Goal: Transaction & Acquisition: Purchase product/service

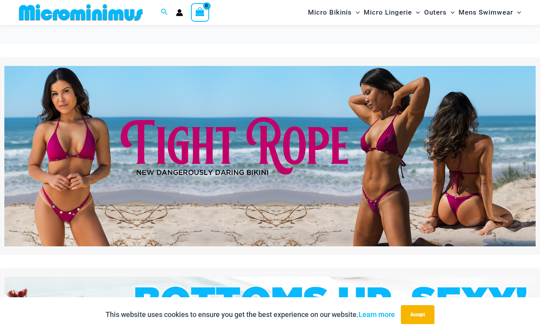
scroll to position [657, 0]
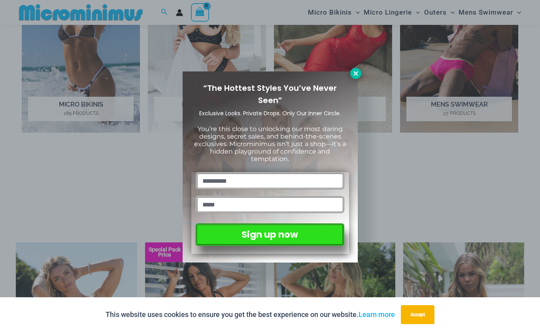
click at [354, 75] on icon at bounding box center [355, 73] width 7 height 7
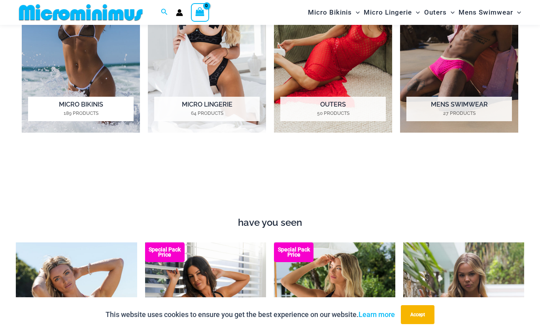
click at [61, 108] on h2 "Micro Bikinis 189 Products" at bounding box center [80, 109] width 105 height 24
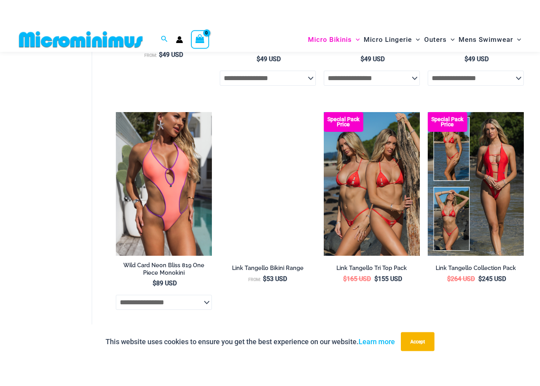
scroll to position [1790, 0]
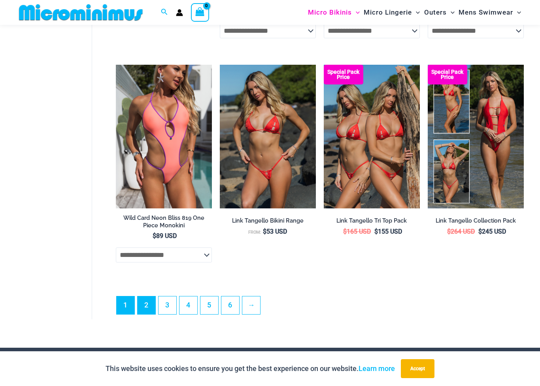
click at [143, 307] on link "2" at bounding box center [147, 306] width 18 height 18
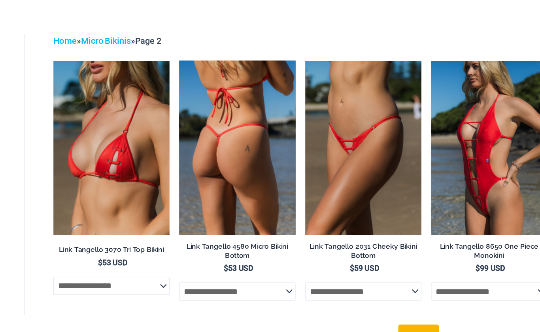
click at [220, 151] on img at bounding box center [268, 159] width 96 height 144
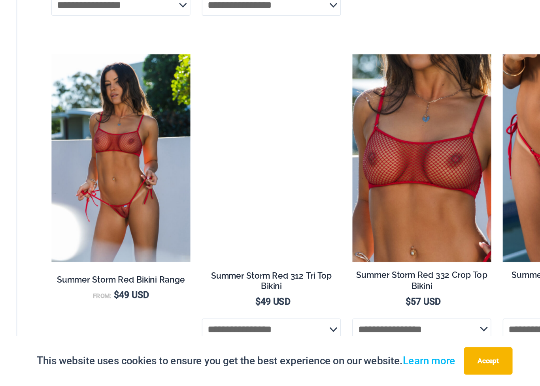
scroll to position [605, 0]
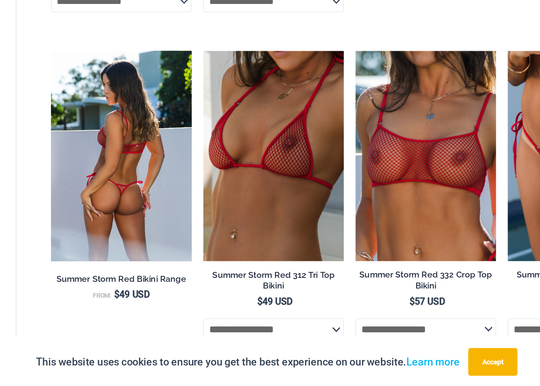
click at [116, 156] on img at bounding box center [164, 228] width 96 height 144
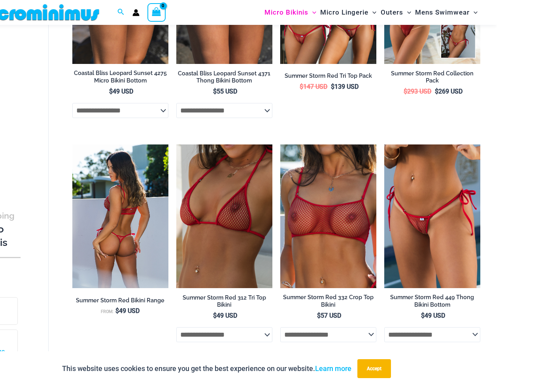
scroll to position [659, 0]
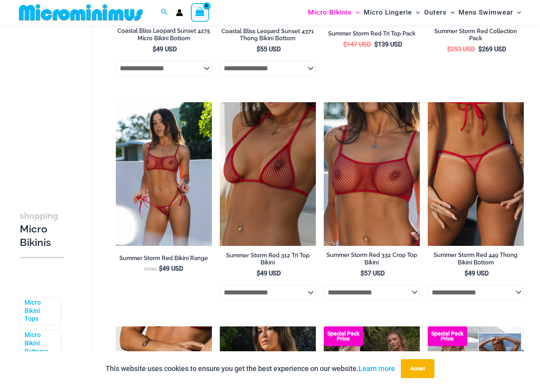
click at [458, 241] on img at bounding box center [476, 174] width 96 height 144
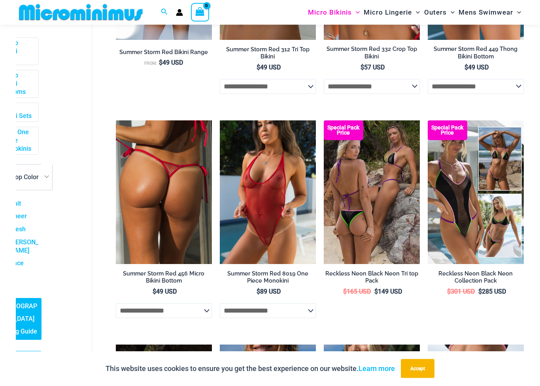
scroll to position [865, 0]
click at [143, 279] on h2 "Summer Storm Red 456 Micro Bikini Bottom" at bounding box center [164, 277] width 96 height 15
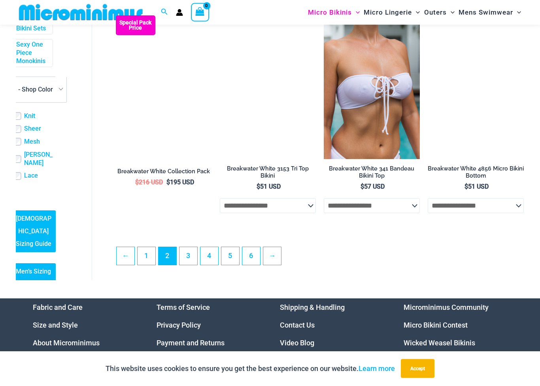
scroll to position [1643, 0]
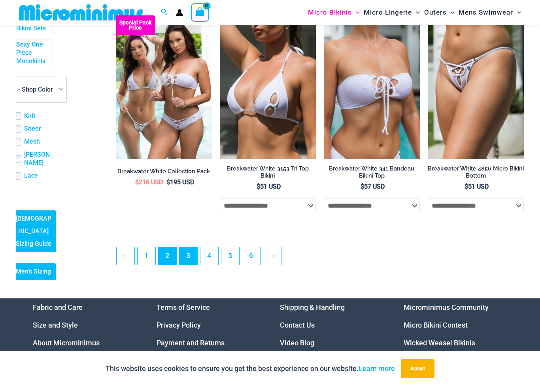
click at [181, 264] on link "3" at bounding box center [188, 256] width 18 height 18
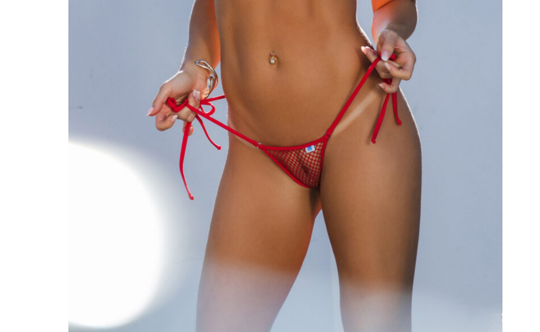
scroll to position [268, -1]
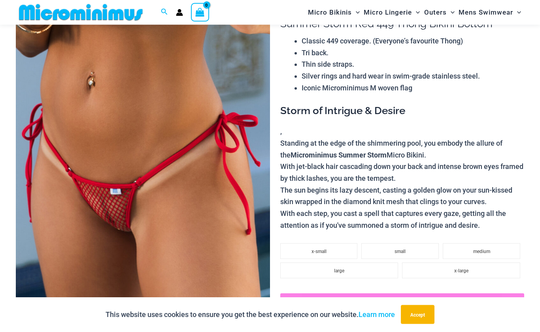
scroll to position [64, 0]
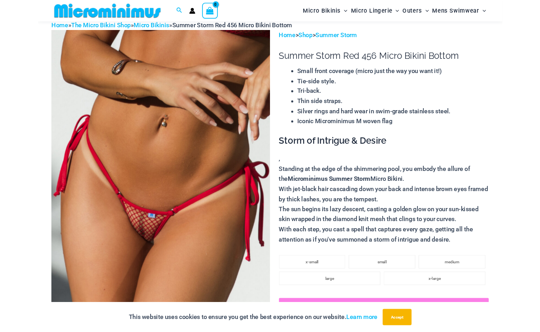
scroll to position [37, 0]
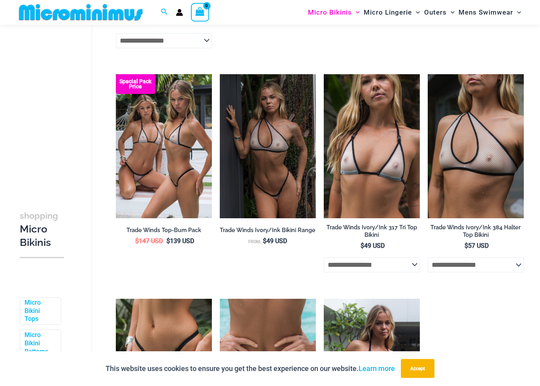
scroll to position [237, 0]
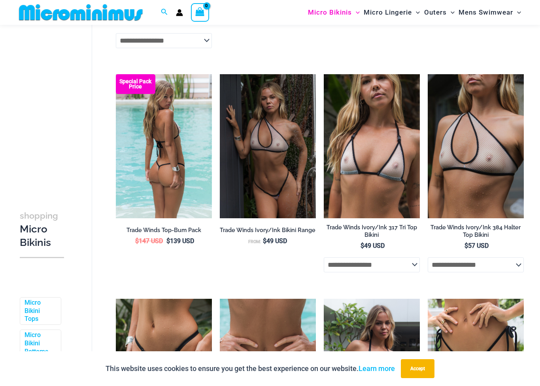
click at [170, 200] on img at bounding box center [164, 146] width 96 height 144
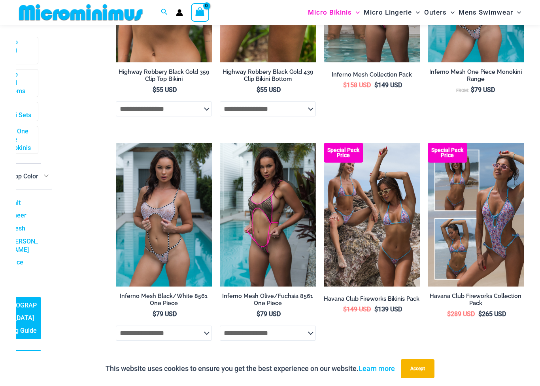
scroll to position [260, 23]
click at [87, 225] on div "shopping Micro Bikinis Filters Filters Micro Bikini Tops Micro Bikini Bottoms" at bounding box center [54, 200] width 76 height 335
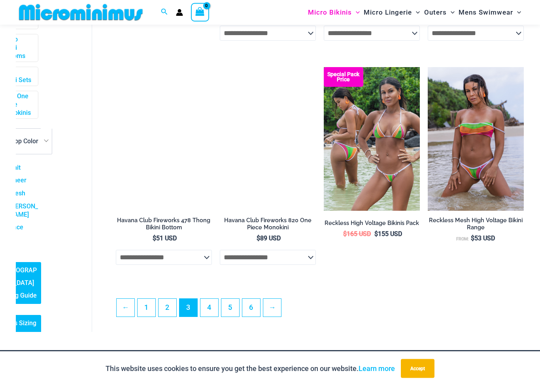
scroll to position [1660, 0]
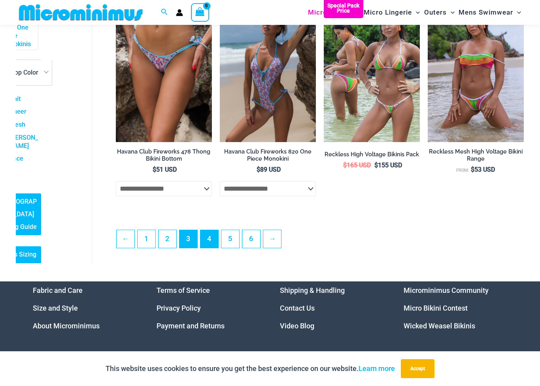
click at [209, 243] on link "4" at bounding box center [209, 239] width 18 height 18
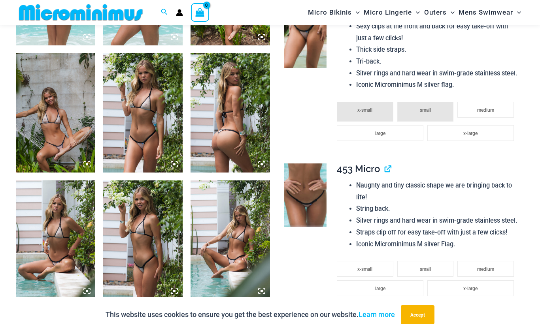
scroll to position [526, 0]
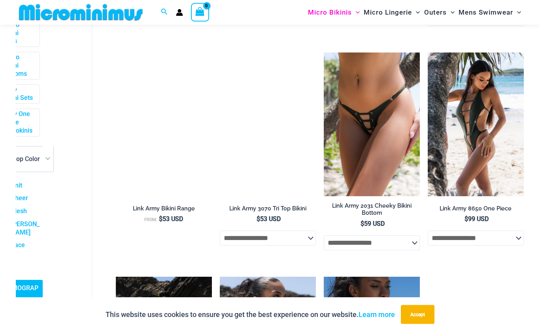
scroll to position [701, 0]
